Goal: Check status: Check status

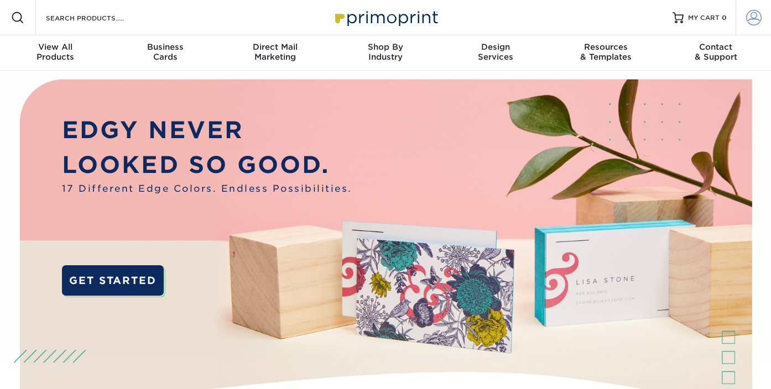
type input "[PERSON_NAME][EMAIL_ADDRESS][DOMAIN_NAME]"
click at [748, 21] on span at bounding box center [753, 17] width 15 height 15
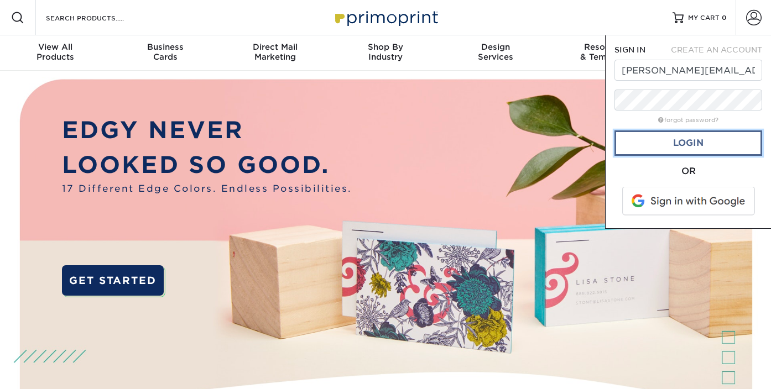
click at [661, 149] on link "Login" at bounding box center [688, 143] width 148 height 25
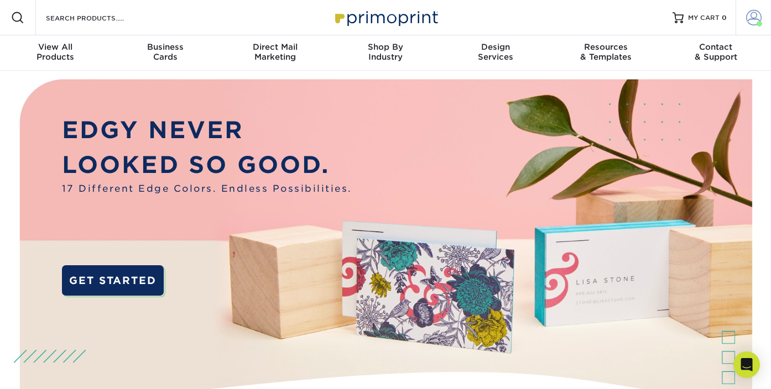
click at [751, 16] on span at bounding box center [753, 17] width 15 height 15
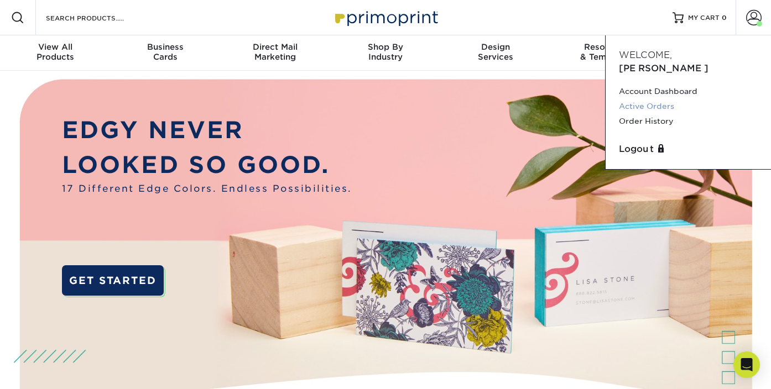
click at [650, 99] on link "Active Orders" at bounding box center [688, 106] width 139 height 15
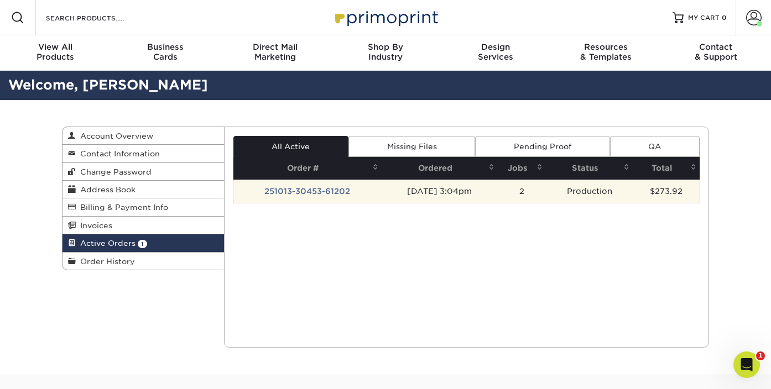
click at [331, 190] on td "251013-30453-61202" at bounding box center [307, 191] width 148 height 23
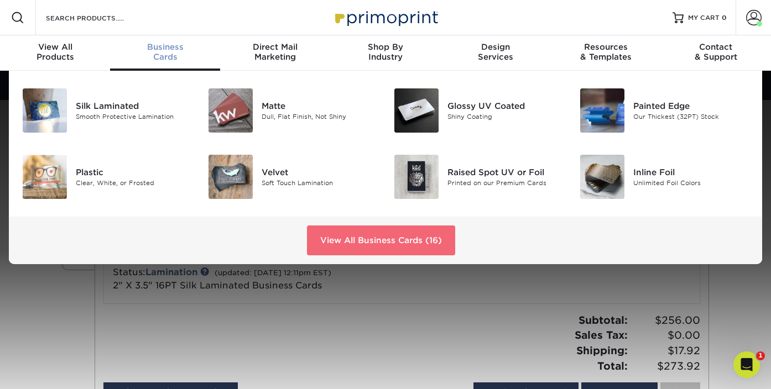
click at [335, 227] on link "View All Business Cards (16)" at bounding box center [381, 241] width 148 height 30
